Goal: Information Seeking & Learning: Learn about a topic

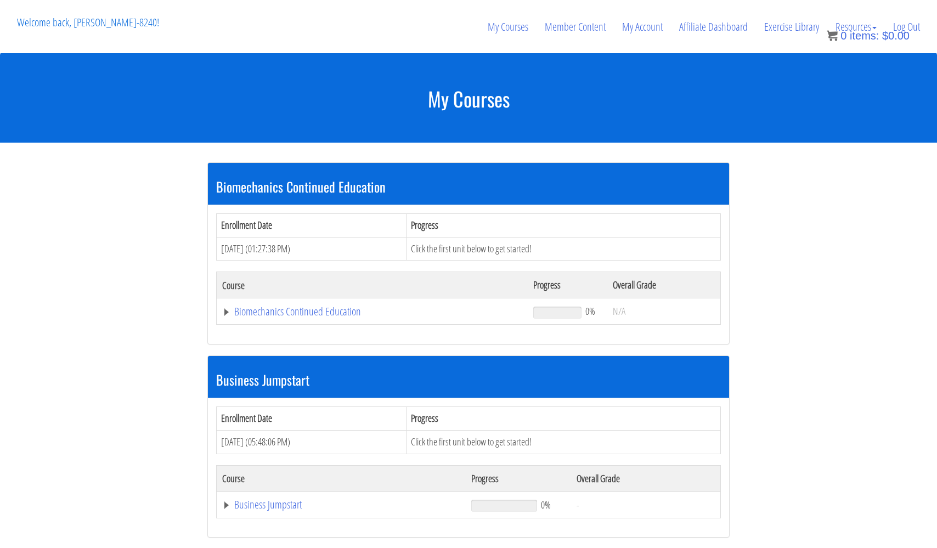
scroll to position [1041, 0]
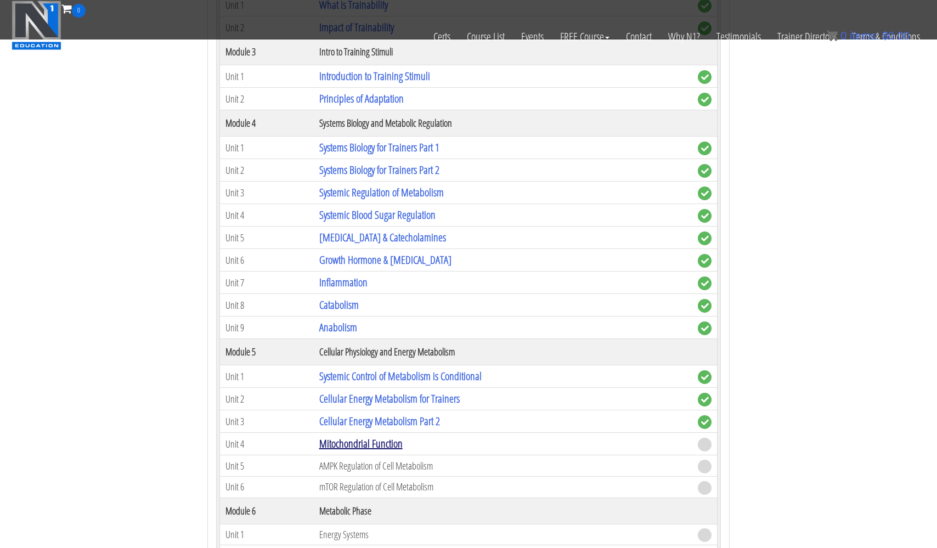
click at [362, 438] on link "Mitochondrial Function" at bounding box center [360, 443] width 83 height 15
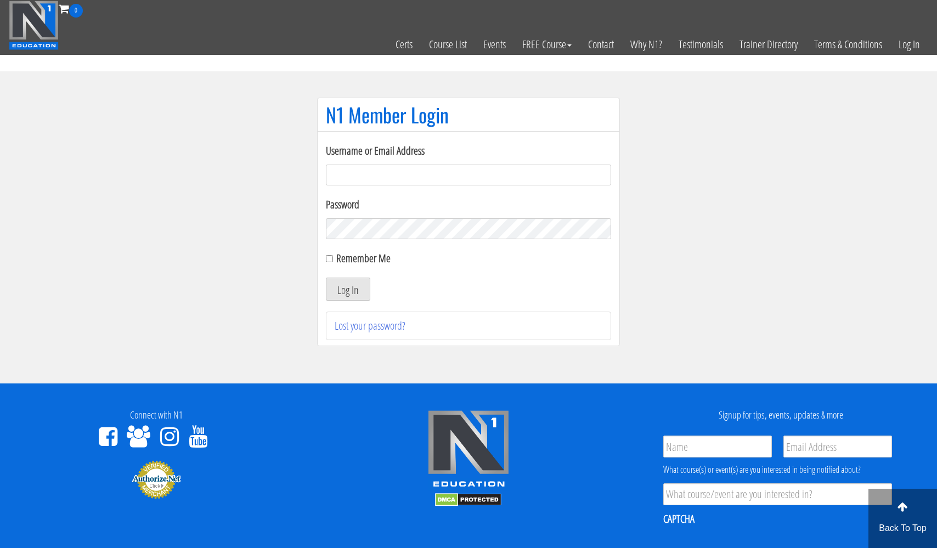
type input "usmcfit93@gmail.com"
click at [348, 289] on button "Log In" at bounding box center [348, 289] width 44 height 23
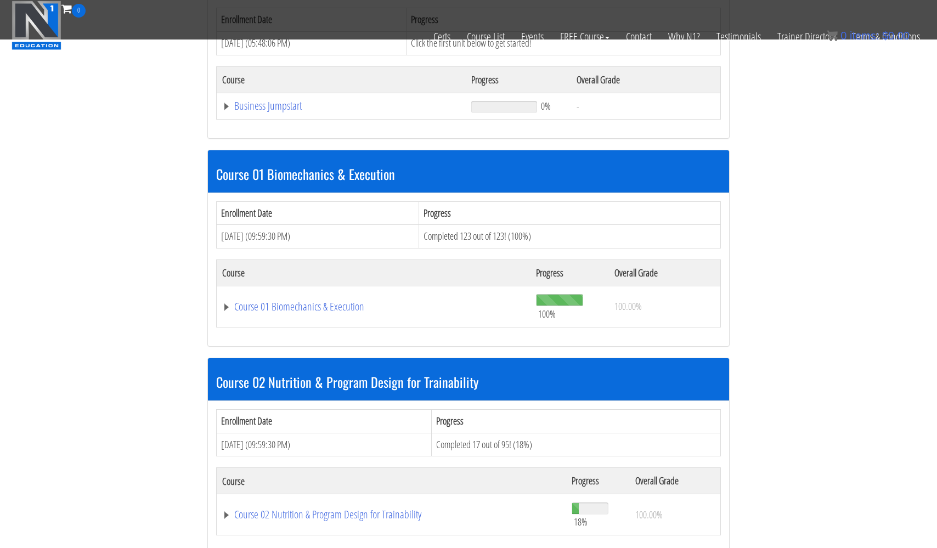
scroll to position [440, 0]
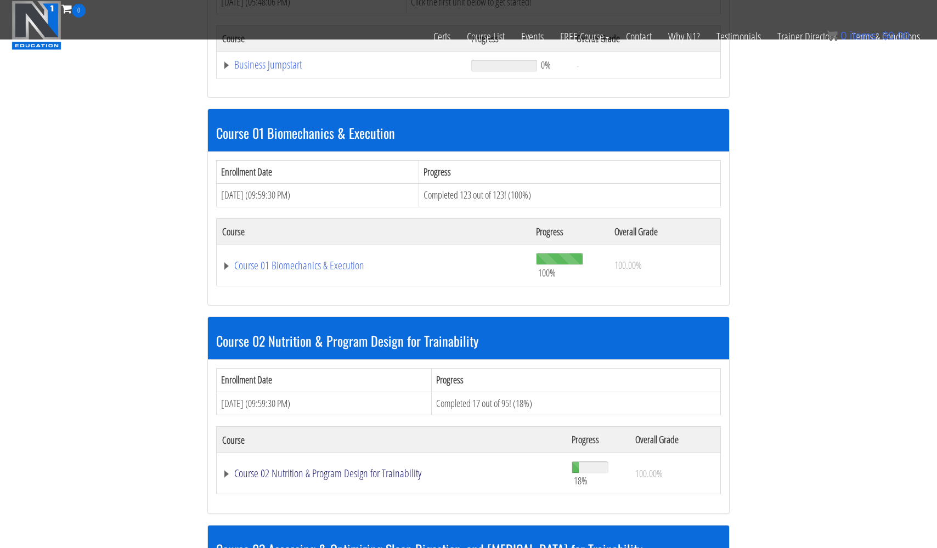
click at [307, 468] on link "Course 02 Nutrition & Program Design for Trainability" at bounding box center [391, 473] width 338 height 11
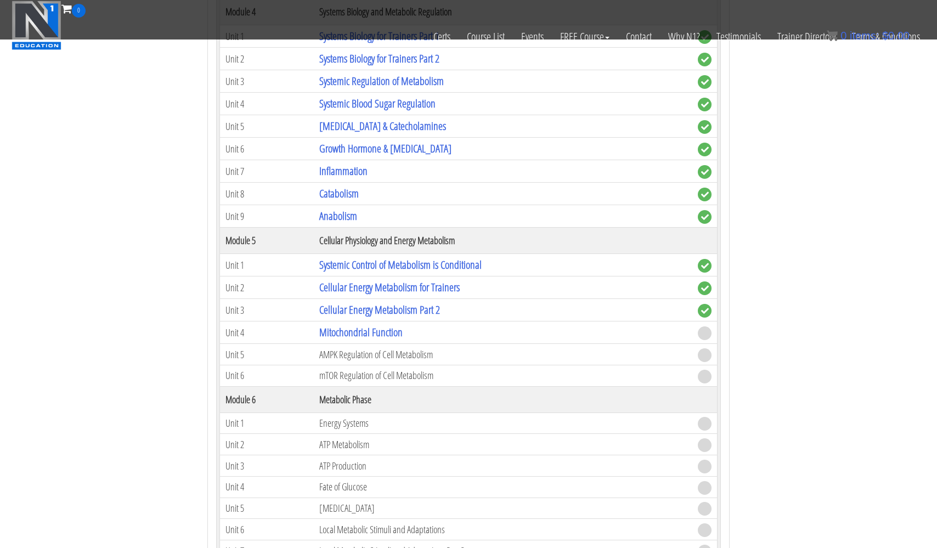
scroll to position [1153, 0]
click at [358, 328] on link "Mitochondrial Function" at bounding box center [360, 331] width 83 height 15
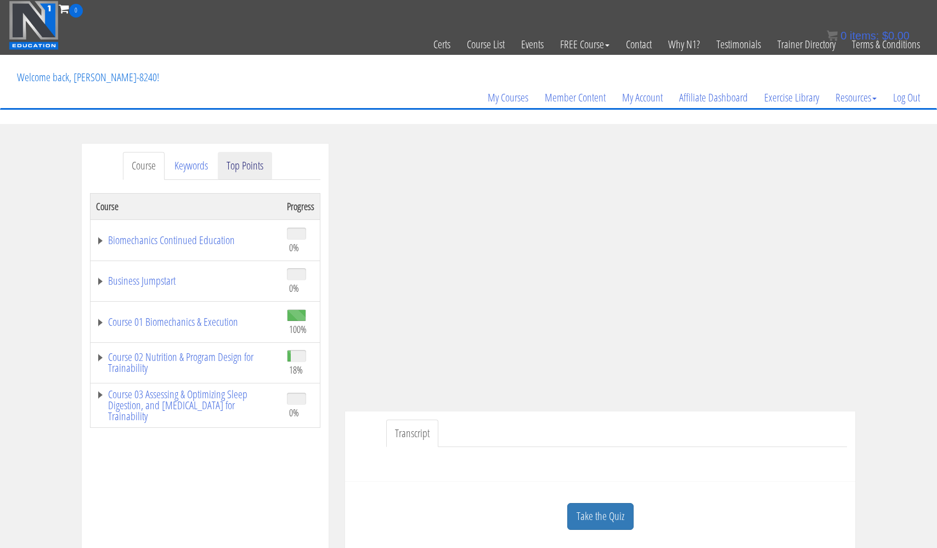
click at [243, 168] on link "Top Points" at bounding box center [245, 166] width 54 height 28
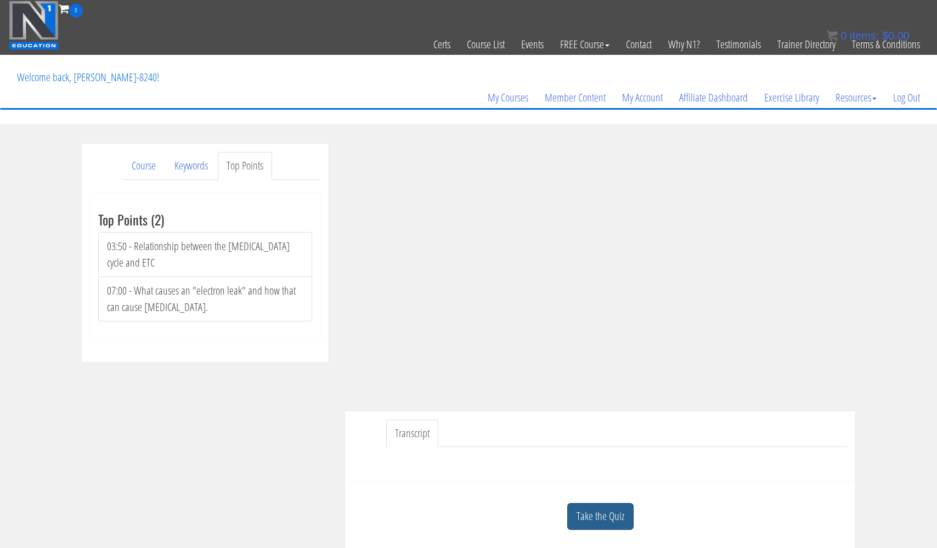
click at [586, 513] on link "Take the Quiz" at bounding box center [600, 516] width 66 height 27
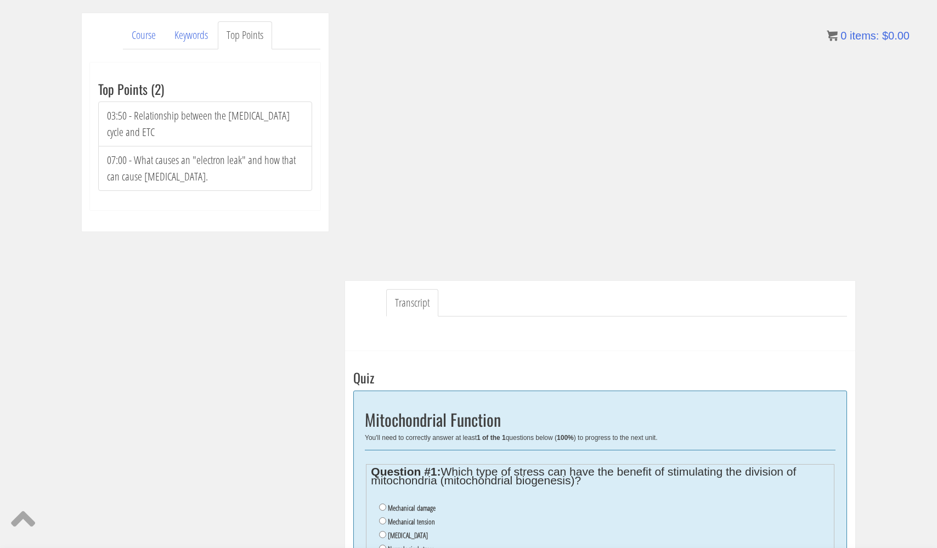
scroll to position [128, 0]
